Goal: Task Accomplishment & Management: Manage account settings

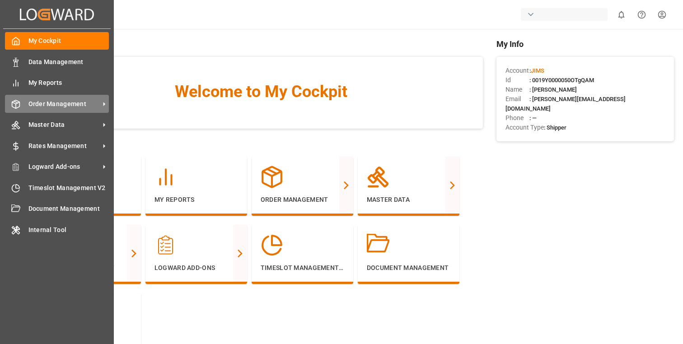
click at [42, 107] on span "Order Management" at bounding box center [63, 103] width 71 height 9
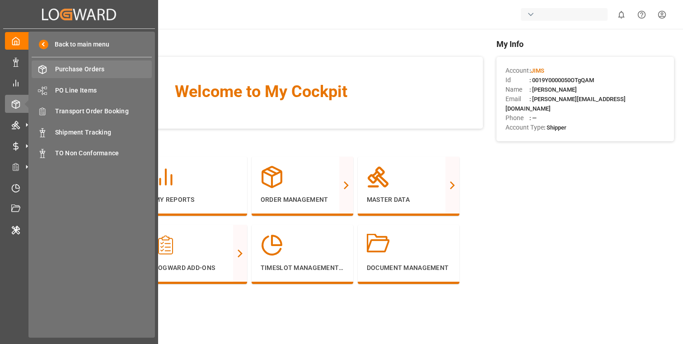
click at [103, 71] on span "Purchase Orders" at bounding box center [103, 69] width 97 height 9
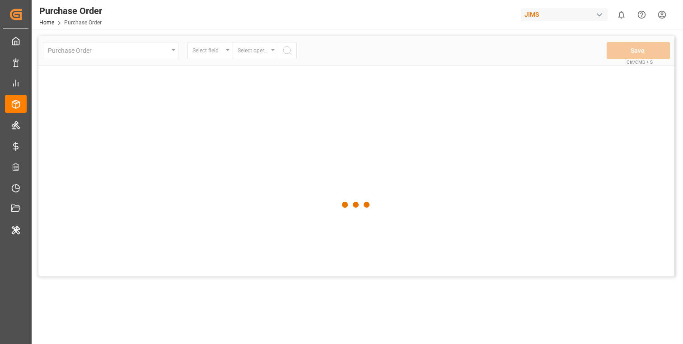
click at [402, 42] on div at bounding box center [356, 205] width 636 height 339
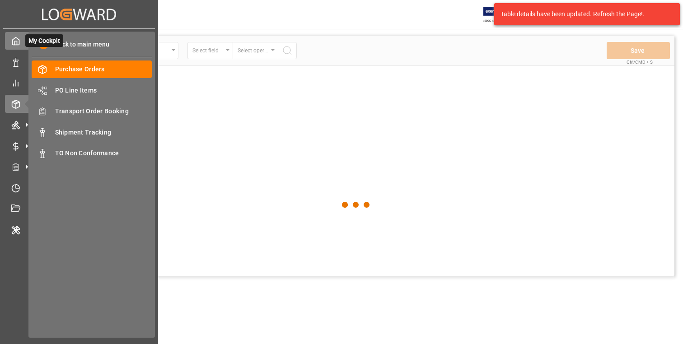
click at [18, 41] on icon at bounding box center [15, 41] width 9 height 9
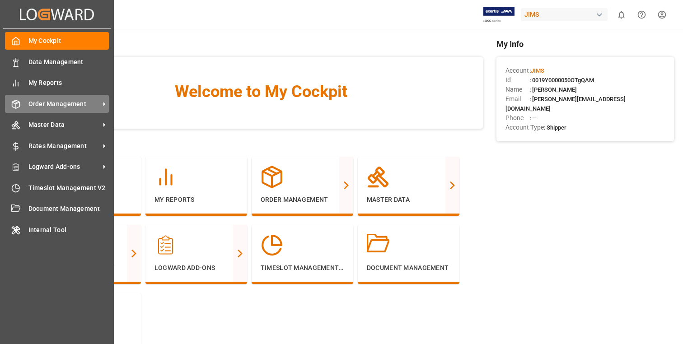
click at [25, 103] on div "Order Management Order Management" at bounding box center [57, 104] width 104 height 18
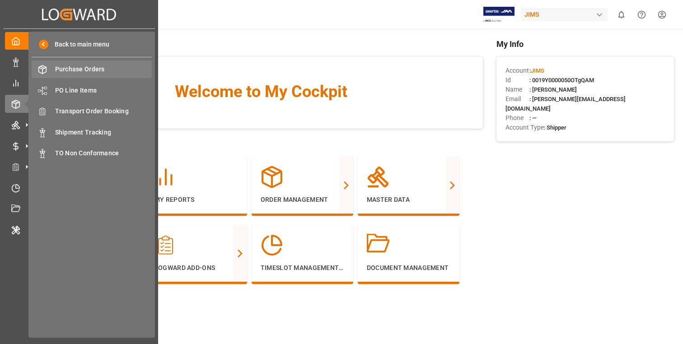
click at [91, 72] on span "Purchase Orders" at bounding box center [103, 69] width 97 height 9
